Goal: Task Accomplishment & Management: Manage account settings

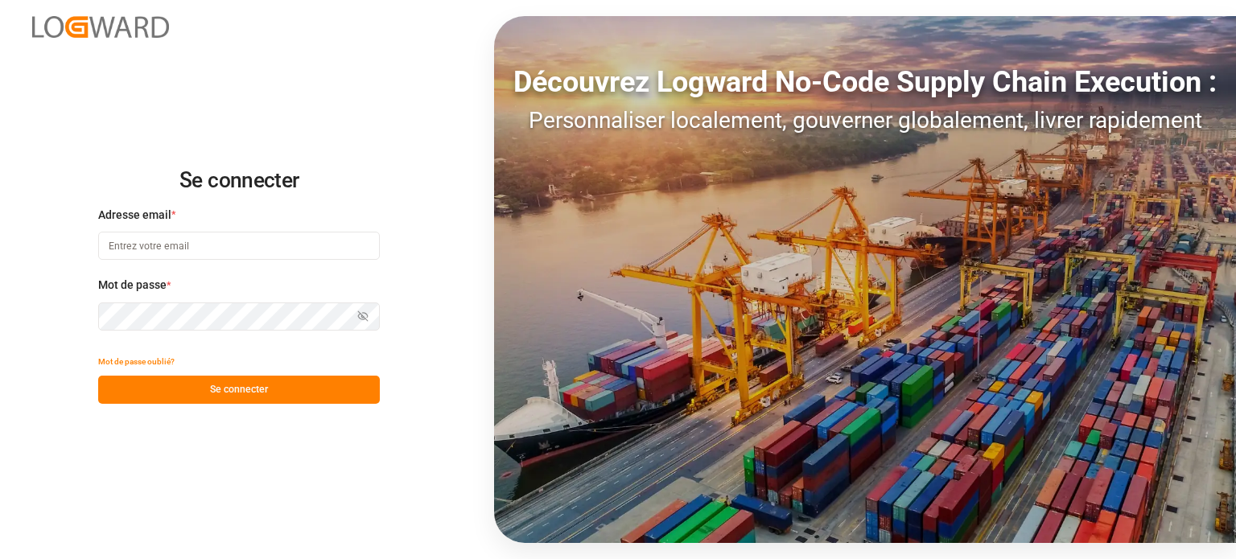
type input "[EMAIL_ADDRESS][DOMAIN_NAME]"
click at [211, 389] on font "Se connecter" at bounding box center [239, 389] width 58 height 11
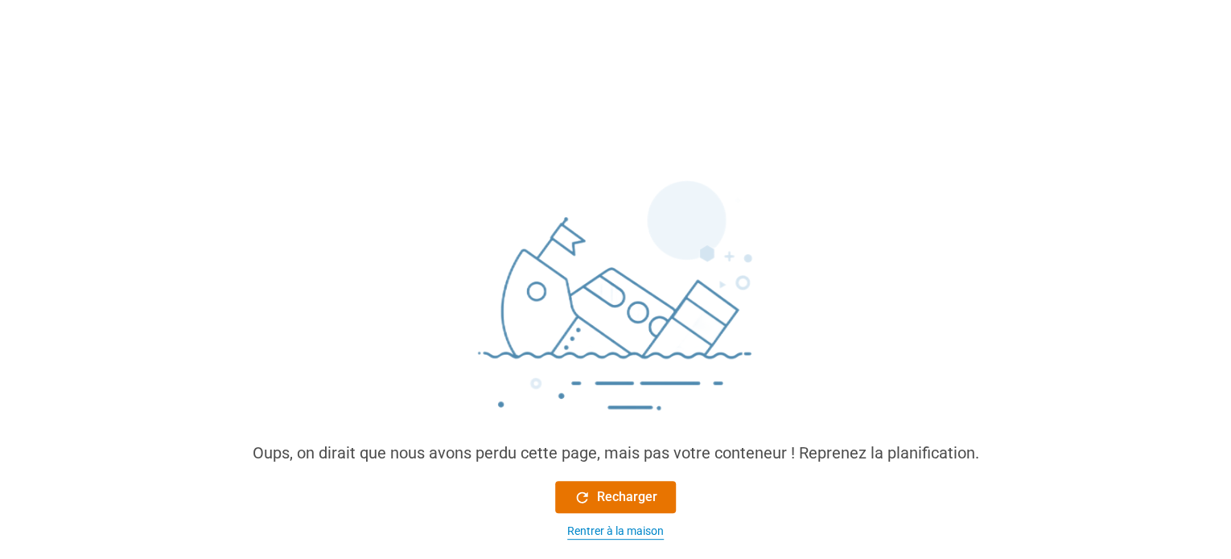
click at [591, 527] on font "Rentrer à la maison" at bounding box center [615, 531] width 97 height 13
